Goal: Task Accomplishment & Management: Manage account settings

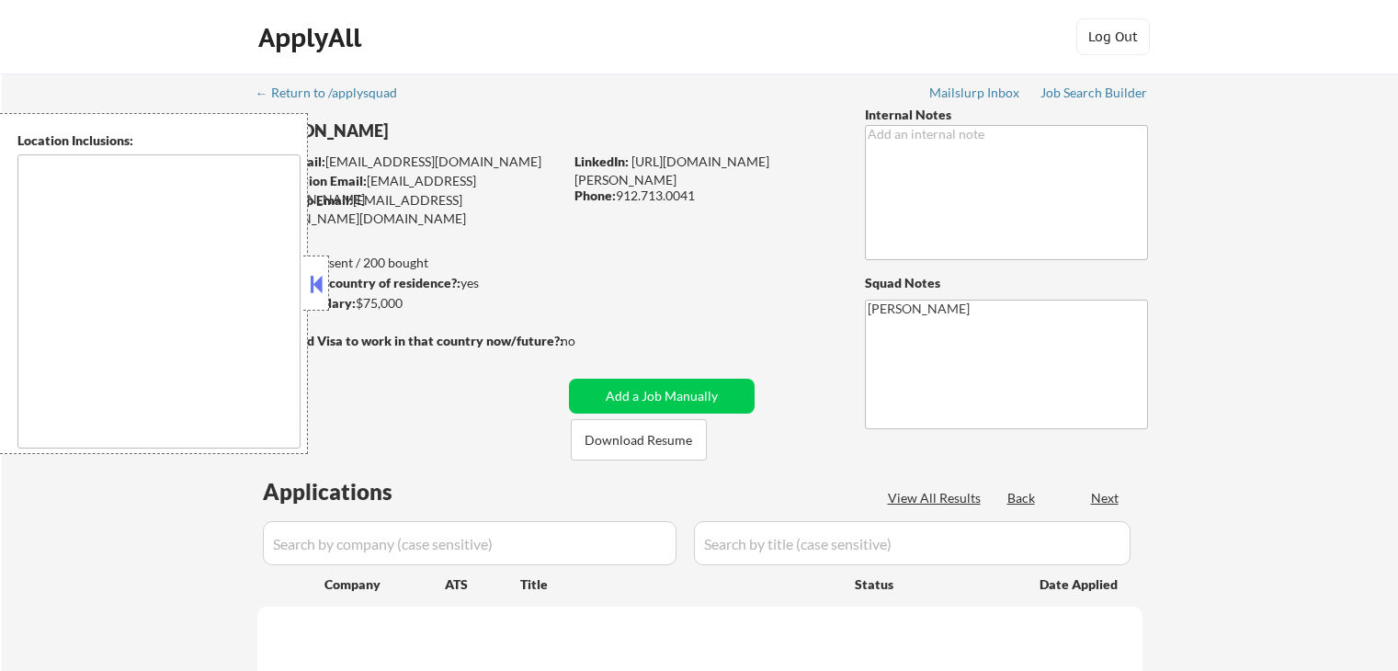
type textarea "[GEOGRAPHIC_DATA], [GEOGRAPHIC_DATA] [GEOGRAPHIC_DATA], [GEOGRAPHIC_DATA] [GEOG…"
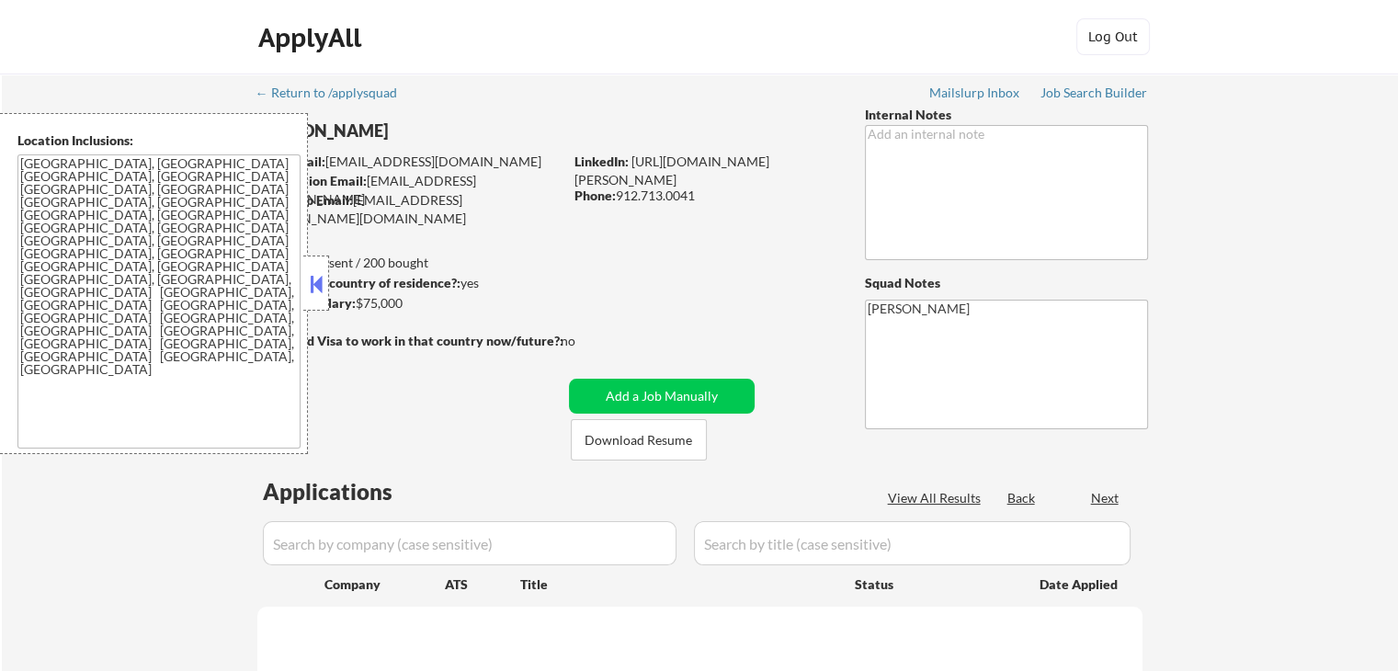
select select ""pending""
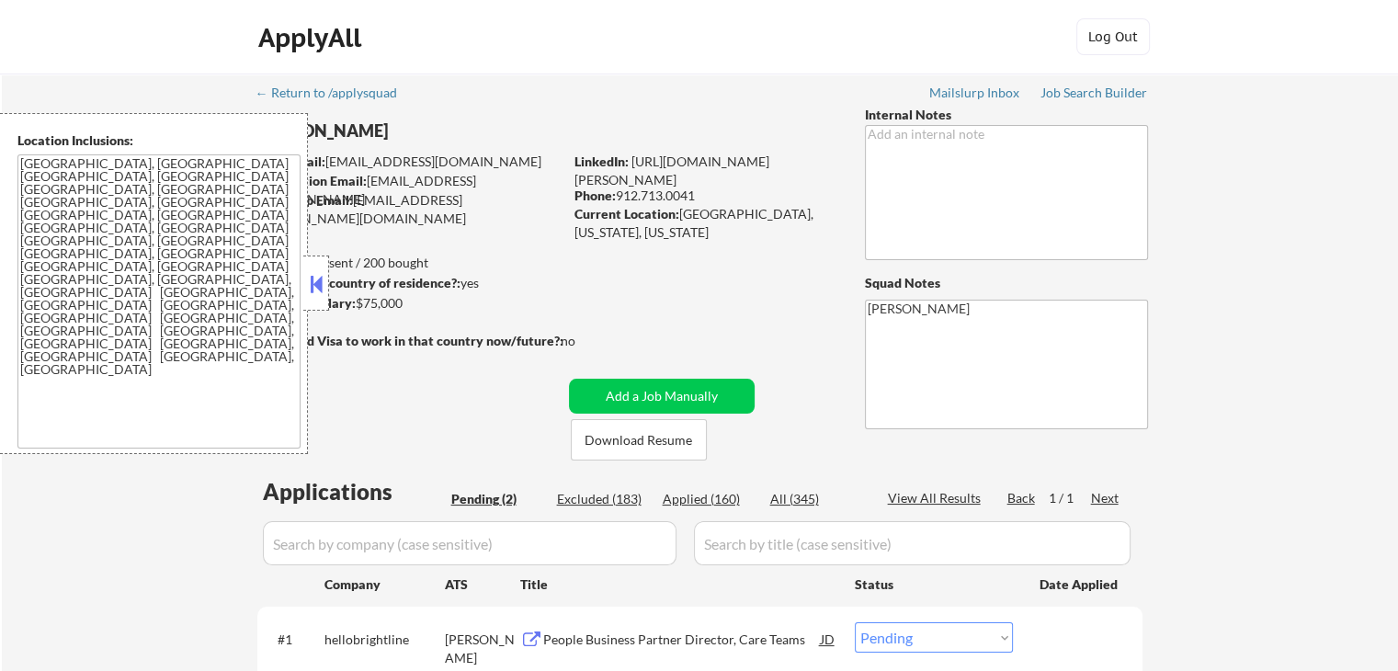
scroll to position [368, 0]
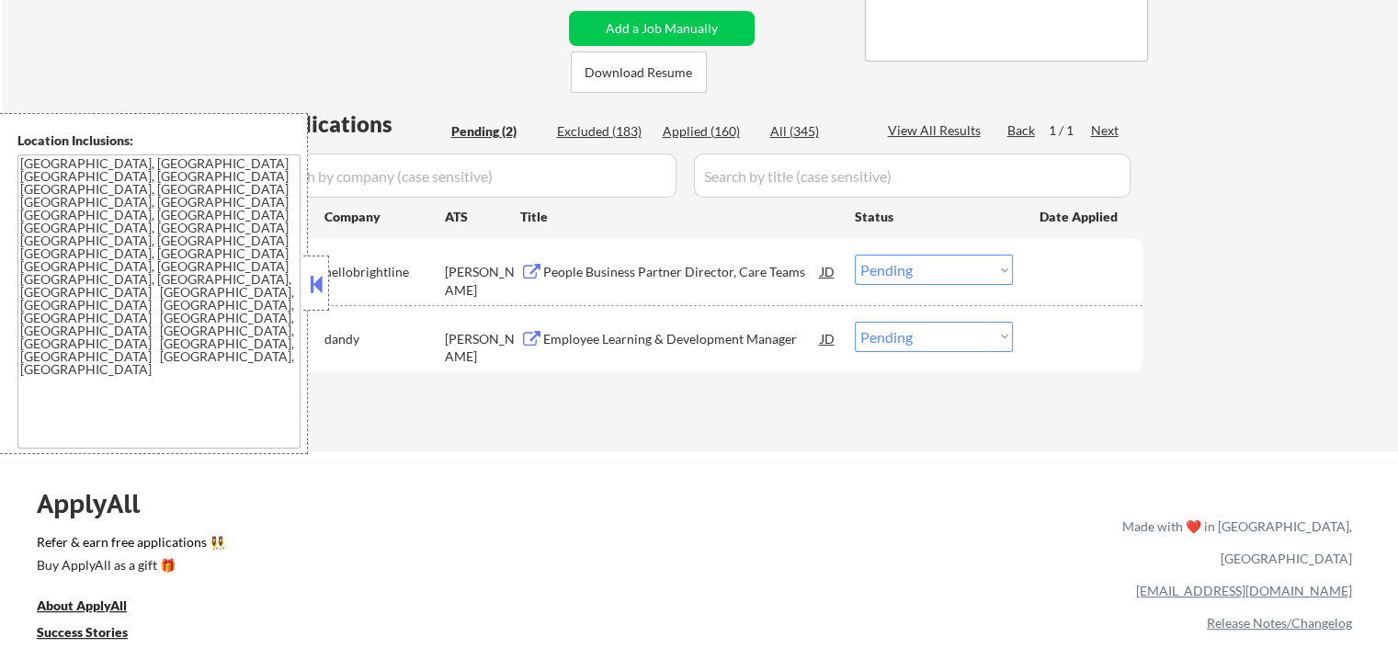
click at [318, 288] on button at bounding box center [316, 284] width 20 height 28
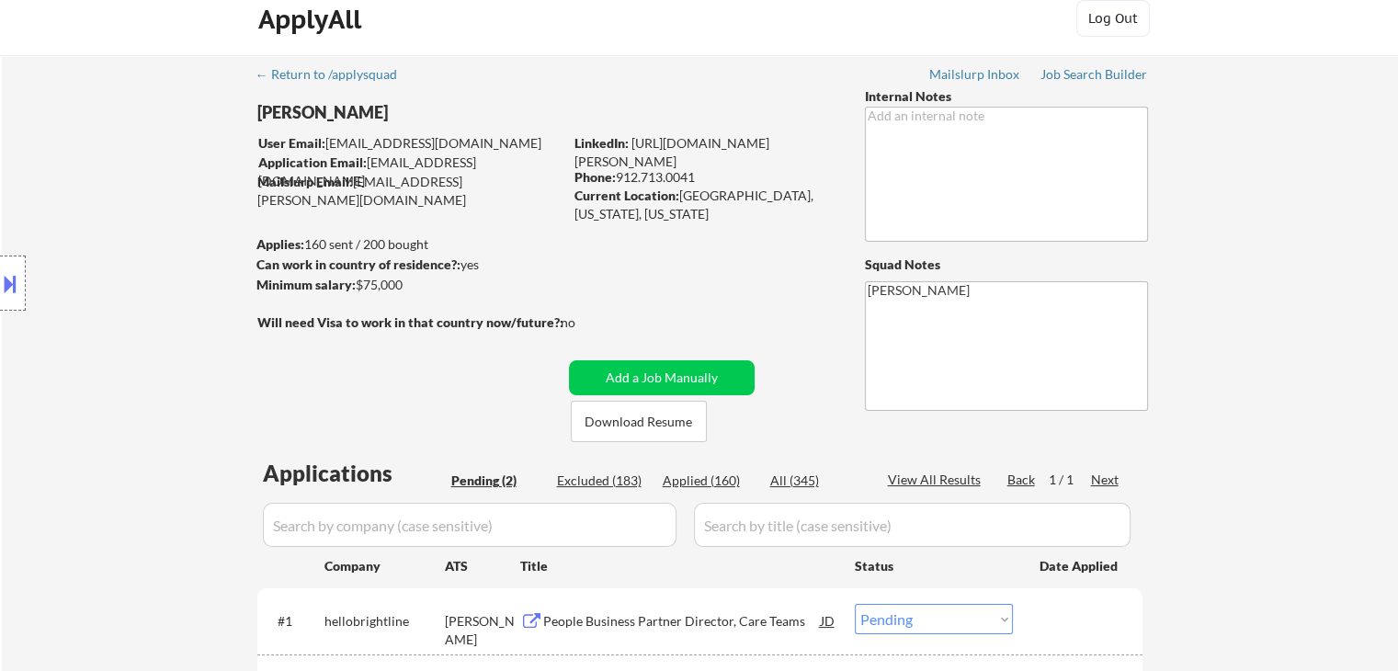
scroll to position [0, 0]
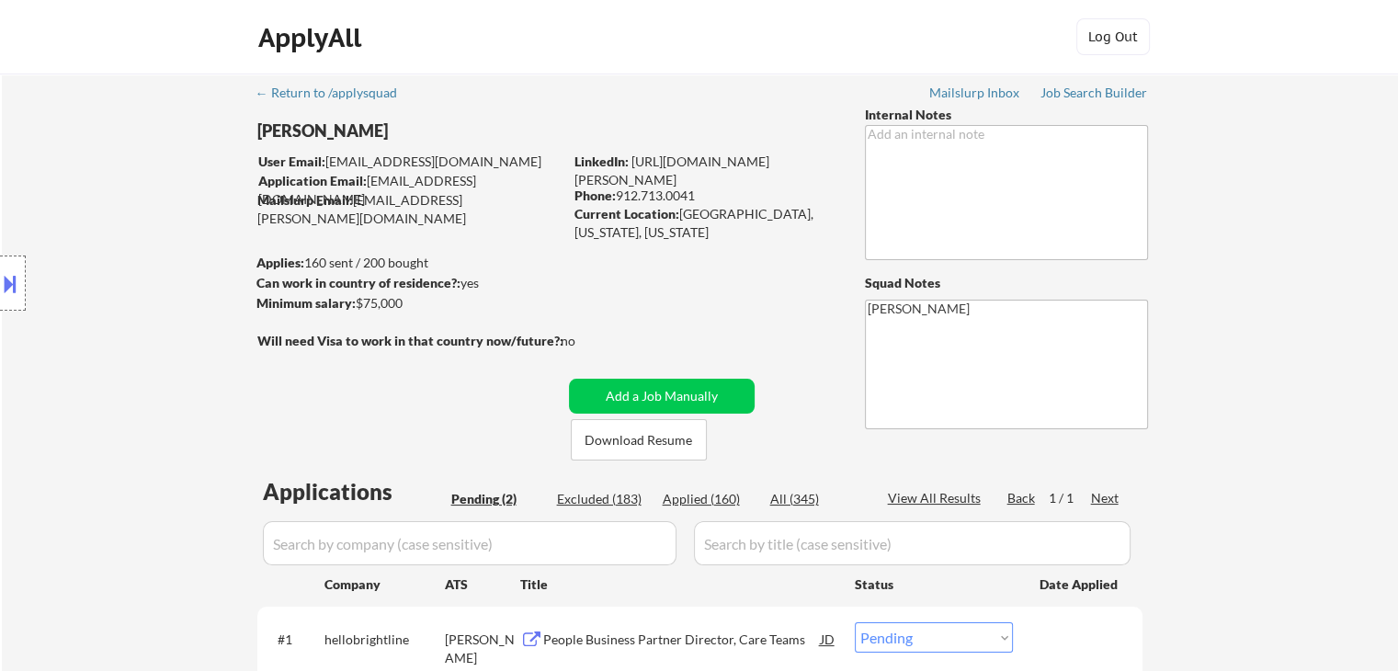
drag, startPoint x: 1330, startPoint y: 212, endPoint x: 1314, endPoint y: 50, distance: 163.5
click at [1321, 204] on div "← Return to /applysquad Mailslurp Inbox Job Search Builder [PERSON_NAME] User E…" at bounding box center [700, 446] width 1396 height 745
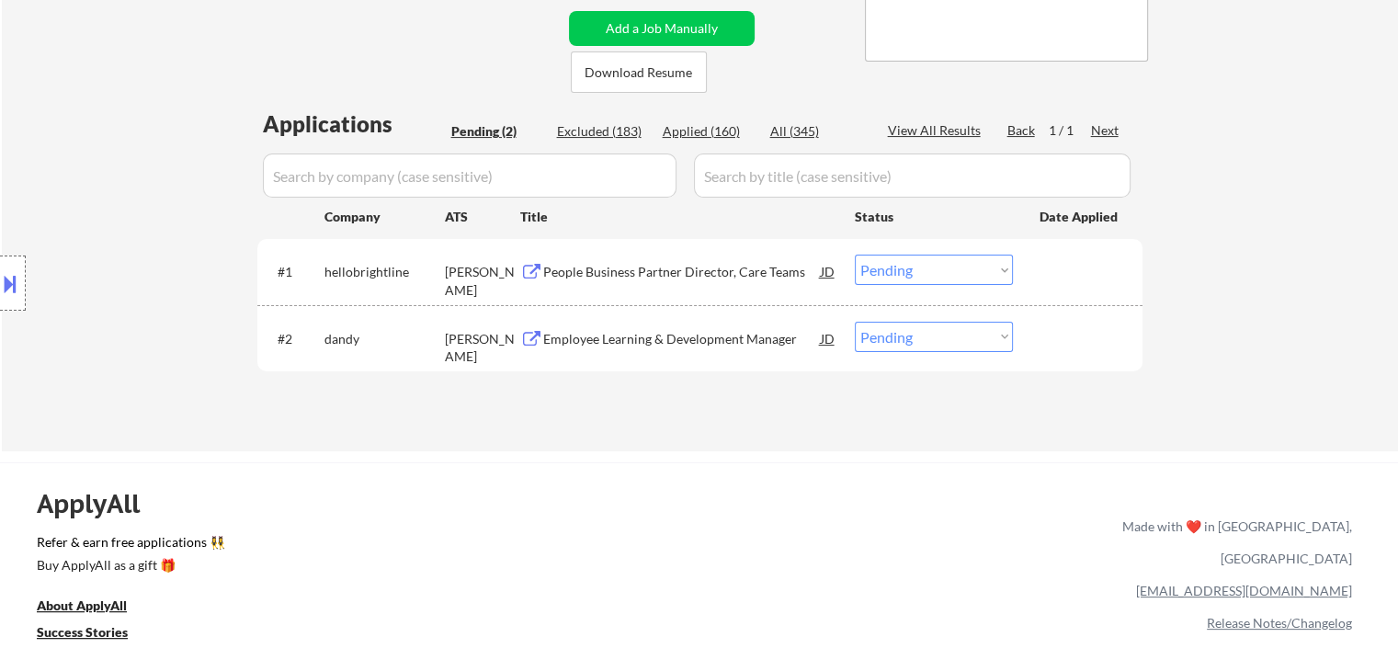
click at [91, 214] on div "Location Inclusions: [GEOGRAPHIC_DATA], [GEOGRAPHIC_DATA] [GEOGRAPHIC_DATA], [G…" at bounding box center [164, 283] width 329 height 341
click at [688, 277] on div "People Business Partner Director, Care Teams" at bounding box center [682, 272] width 278 height 18
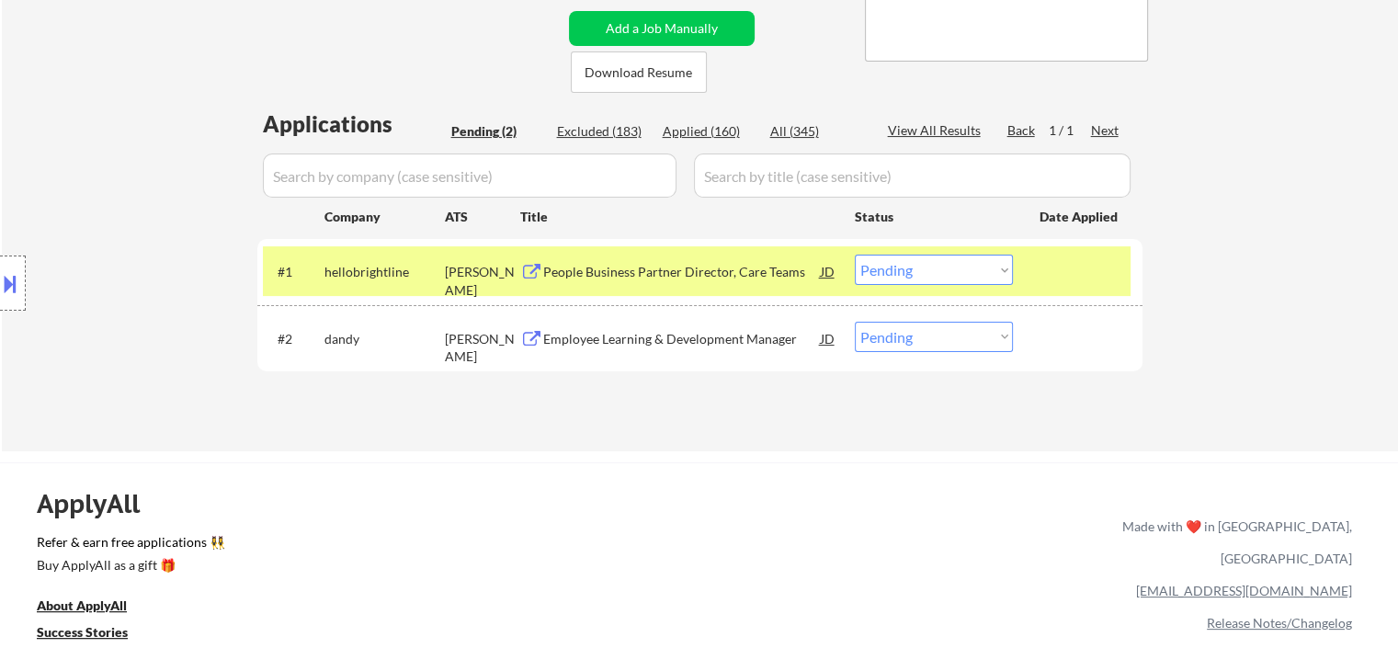
drag, startPoint x: 708, startPoint y: 332, endPoint x: 686, endPoint y: 332, distance: 22.1
click at [709, 332] on div "Employee Learning & Development Manager" at bounding box center [682, 339] width 278 height 18
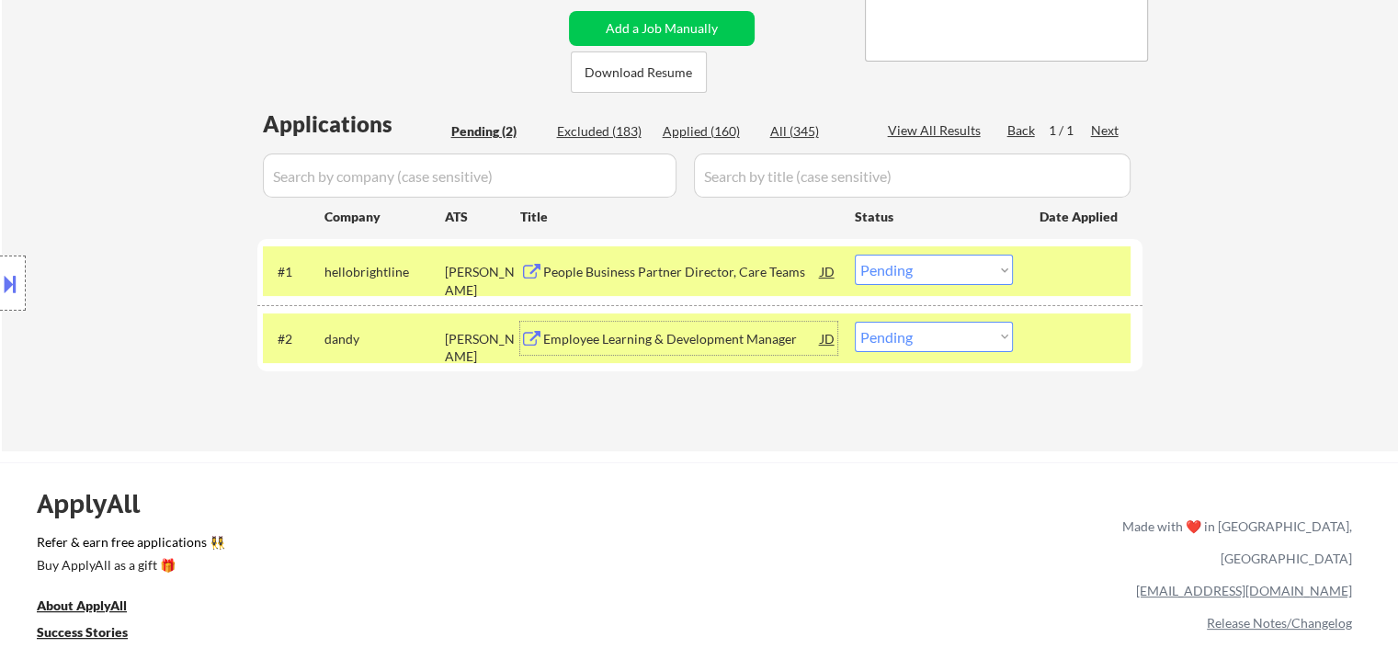
click at [902, 342] on select "Choose an option... Pending Applied Excluded (Questions) Excluded (Expired) Exc…" at bounding box center [934, 337] width 158 height 30
select select ""excluded__expired_""
click at [855, 322] on select "Choose an option... Pending Applied Excluded (Questions) Excluded (Expired) Exc…" at bounding box center [934, 337] width 158 height 30
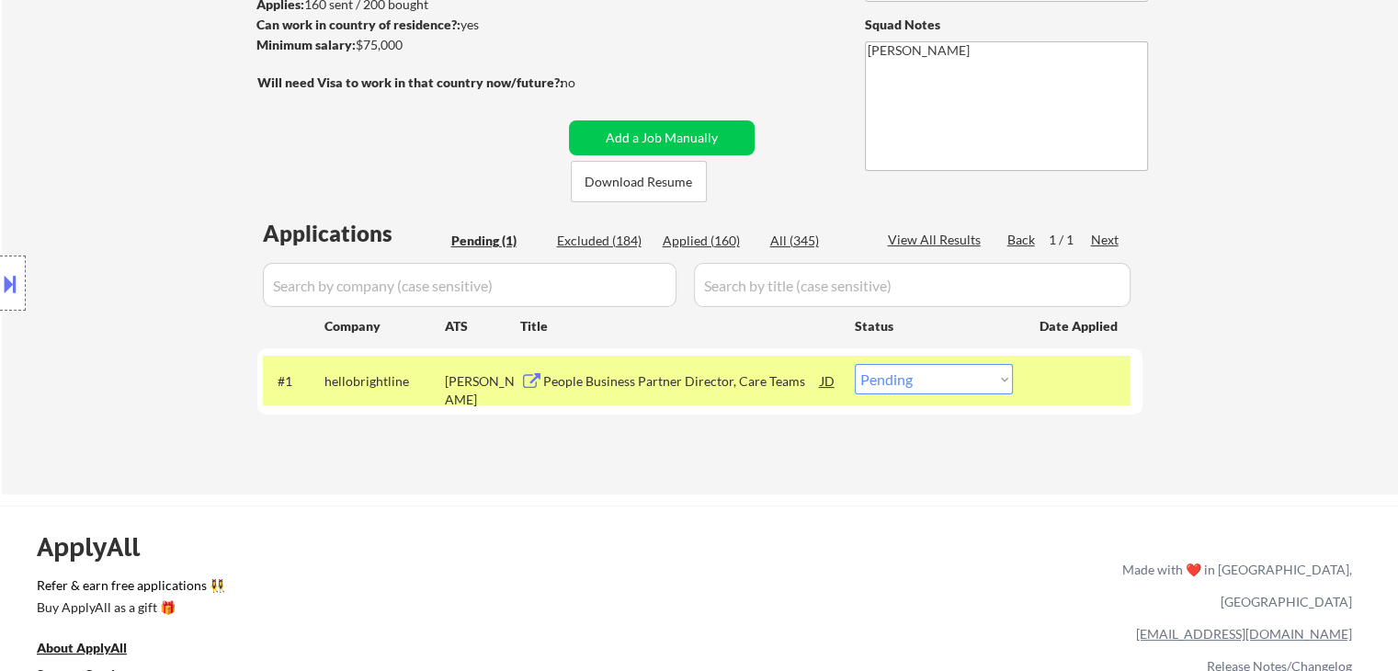
scroll to position [0, 0]
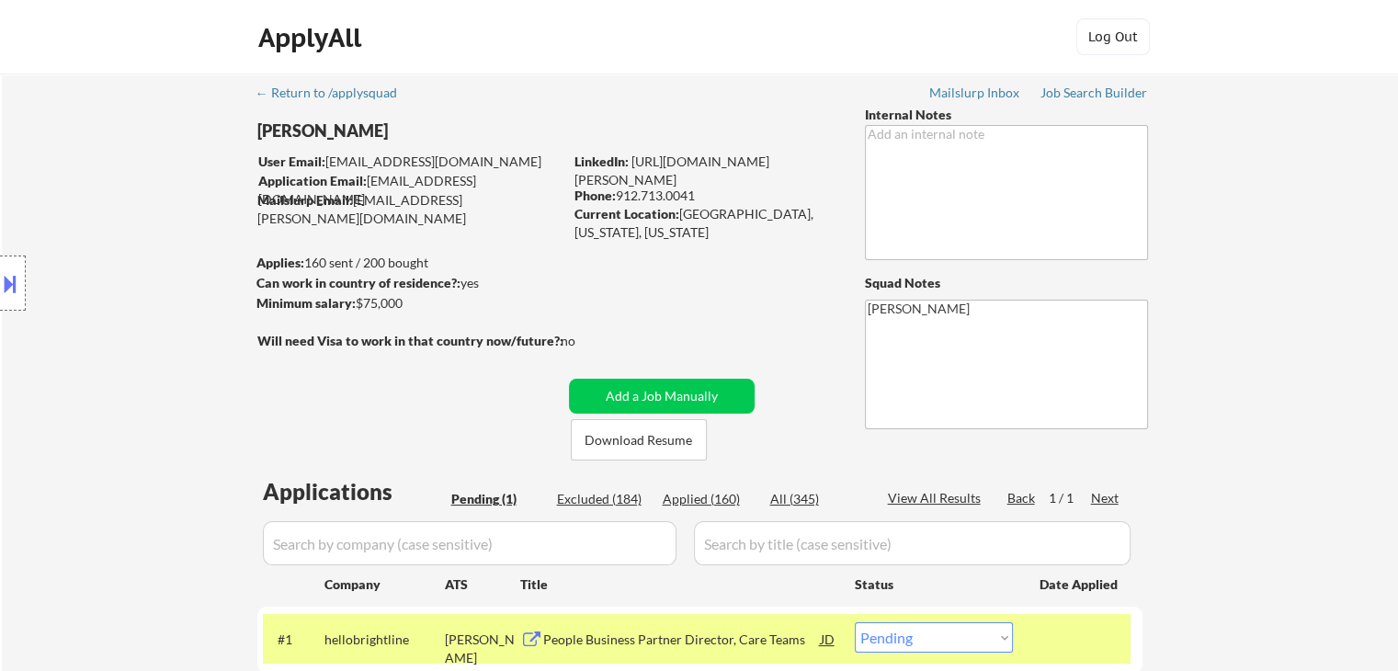
click at [337, 310] on div "Minimum salary: $75,000" at bounding box center [409, 303] width 306 height 18
click at [11, 280] on button at bounding box center [10, 283] width 20 height 30
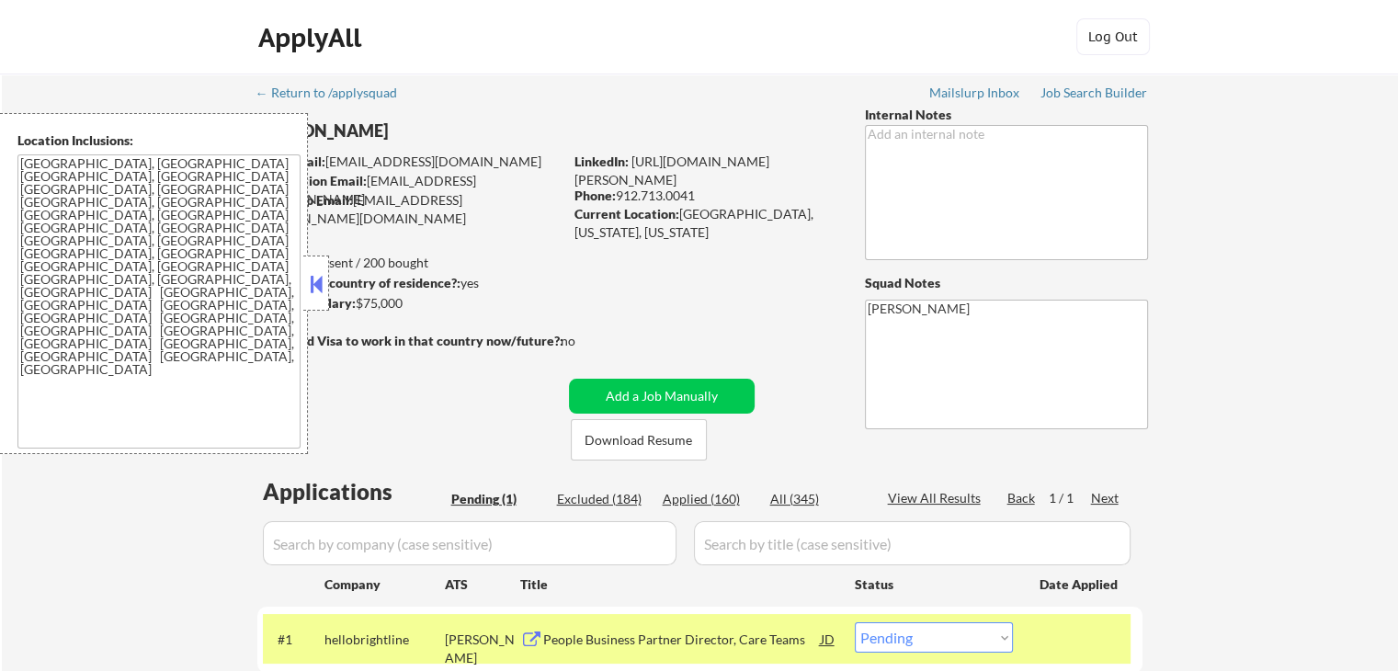
click at [164, 248] on textarea "[GEOGRAPHIC_DATA], [GEOGRAPHIC_DATA] [GEOGRAPHIC_DATA], [GEOGRAPHIC_DATA] [GEOG…" at bounding box center [158, 301] width 283 height 294
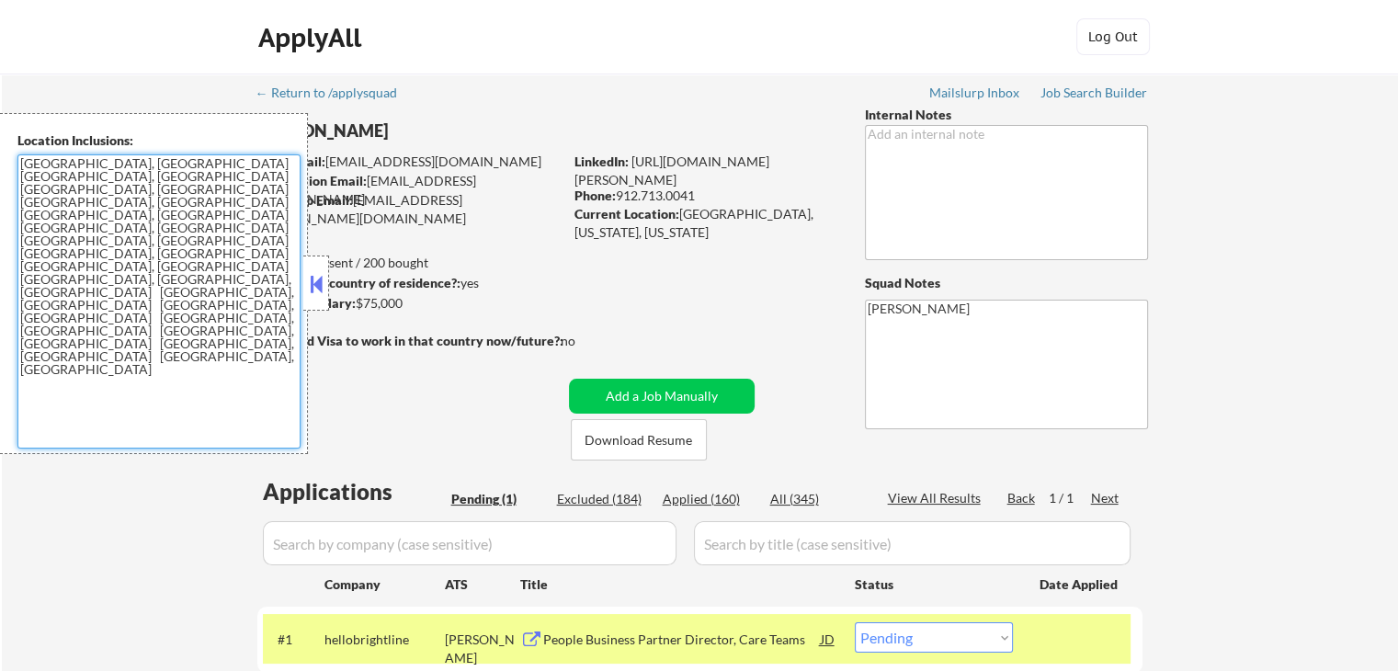
click at [0, 197] on div "Location Inclusions: [GEOGRAPHIC_DATA], [GEOGRAPHIC_DATA] [GEOGRAPHIC_DATA], [G…" at bounding box center [154, 283] width 308 height 341
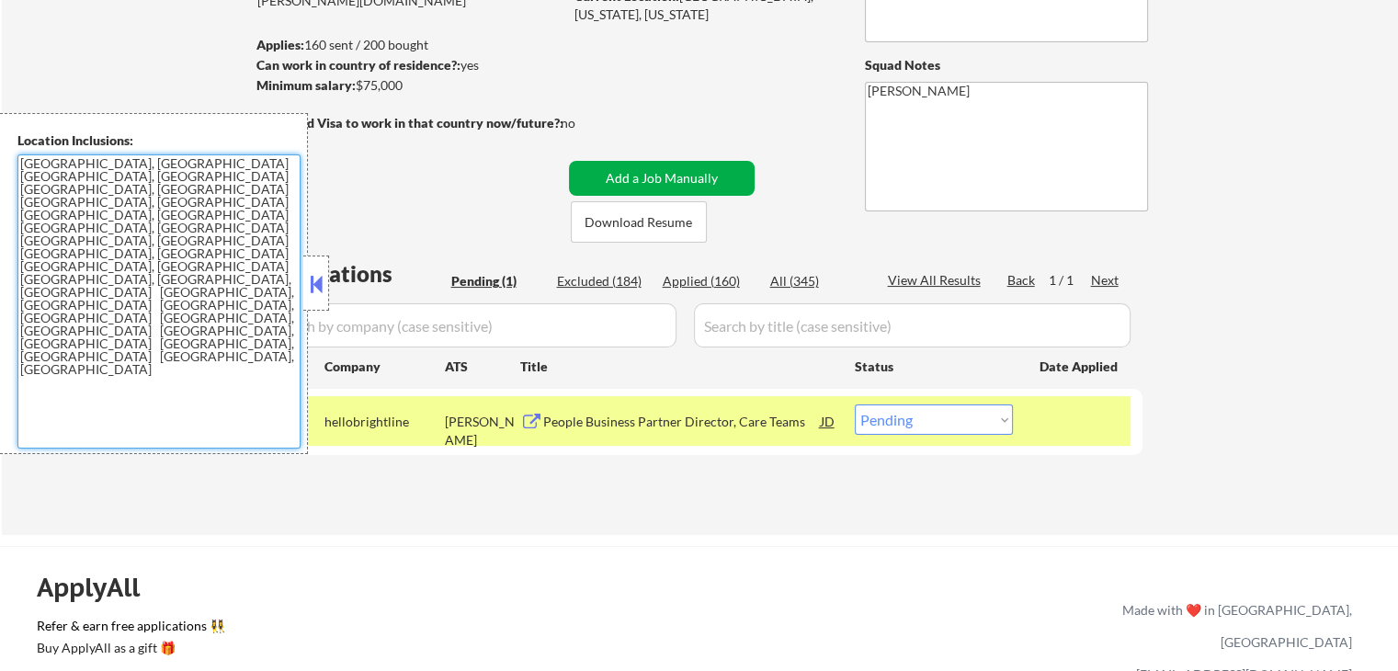
scroll to position [276, 0]
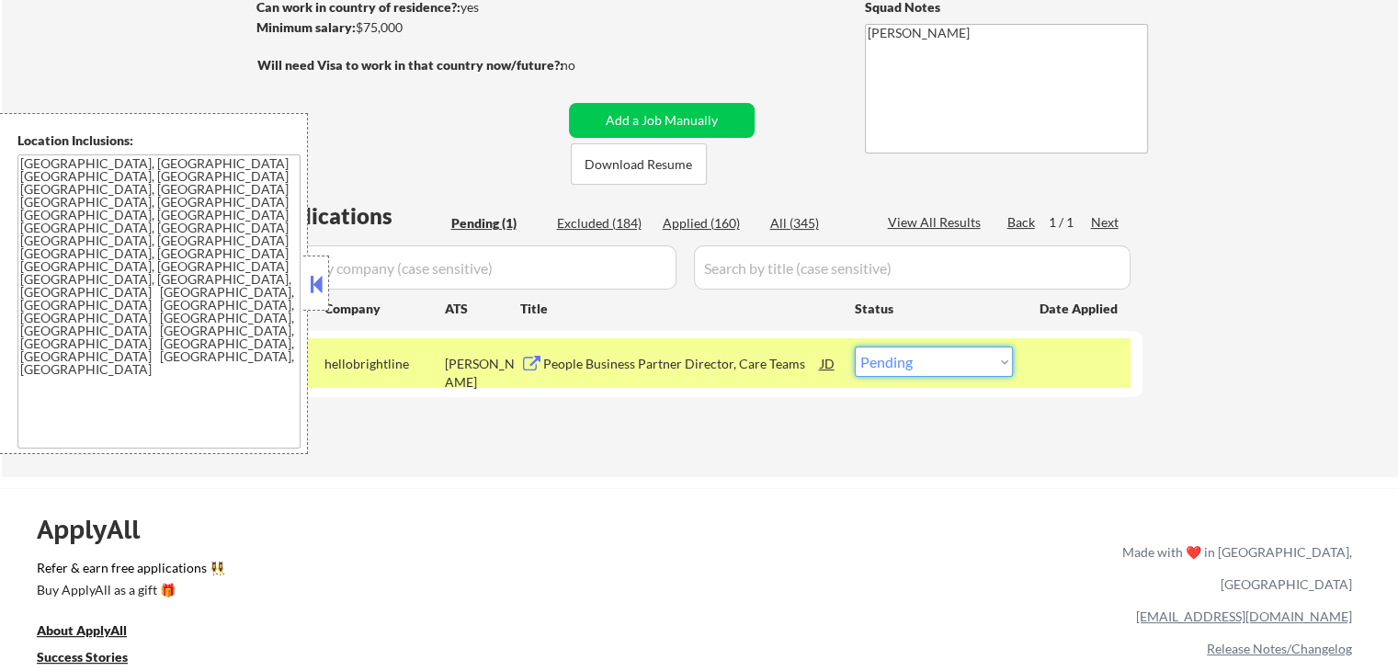
drag, startPoint x: 968, startPoint y: 353, endPoint x: 962, endPoint y: 365, distance: 13.6
click at [968, 353] on select "Choose an option... Pending Applied Excluded (Questions) Excluded (Expired) Exc…" at bounding box center [934, 362] width 158 height 30
select select ""excluded__location_""
click at [855, 347] on select "Choose an option... Pending Applied Excluded (Questions) Excluded (Expired) Exc…" at bounding box center [934, 362] width 158 height 30
